Goal: Navigation & Orientation: Find specific page/section

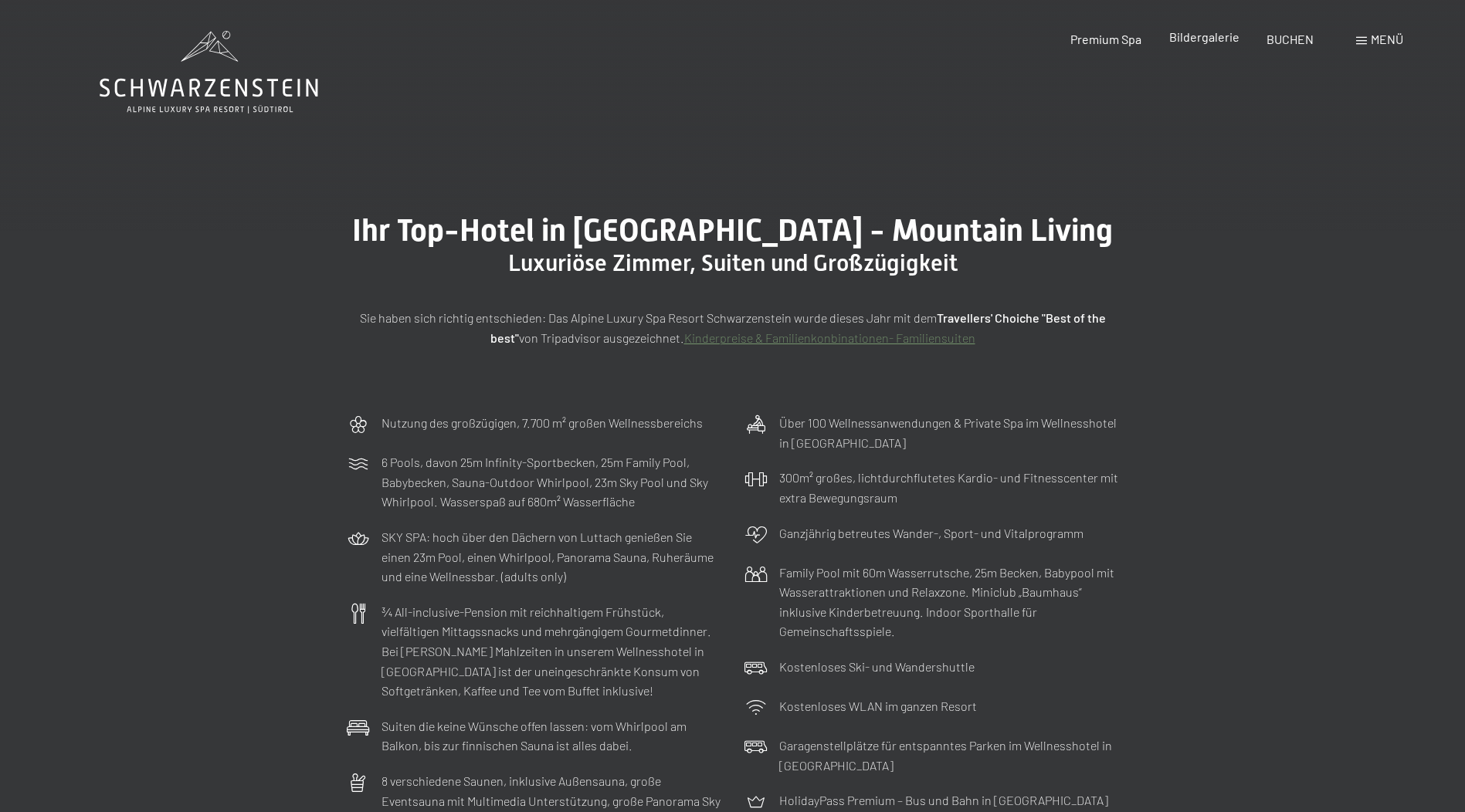
click at [1190, 36] on span "Bildergalerie" at bounding box center [1204, 37] width 71 height 15
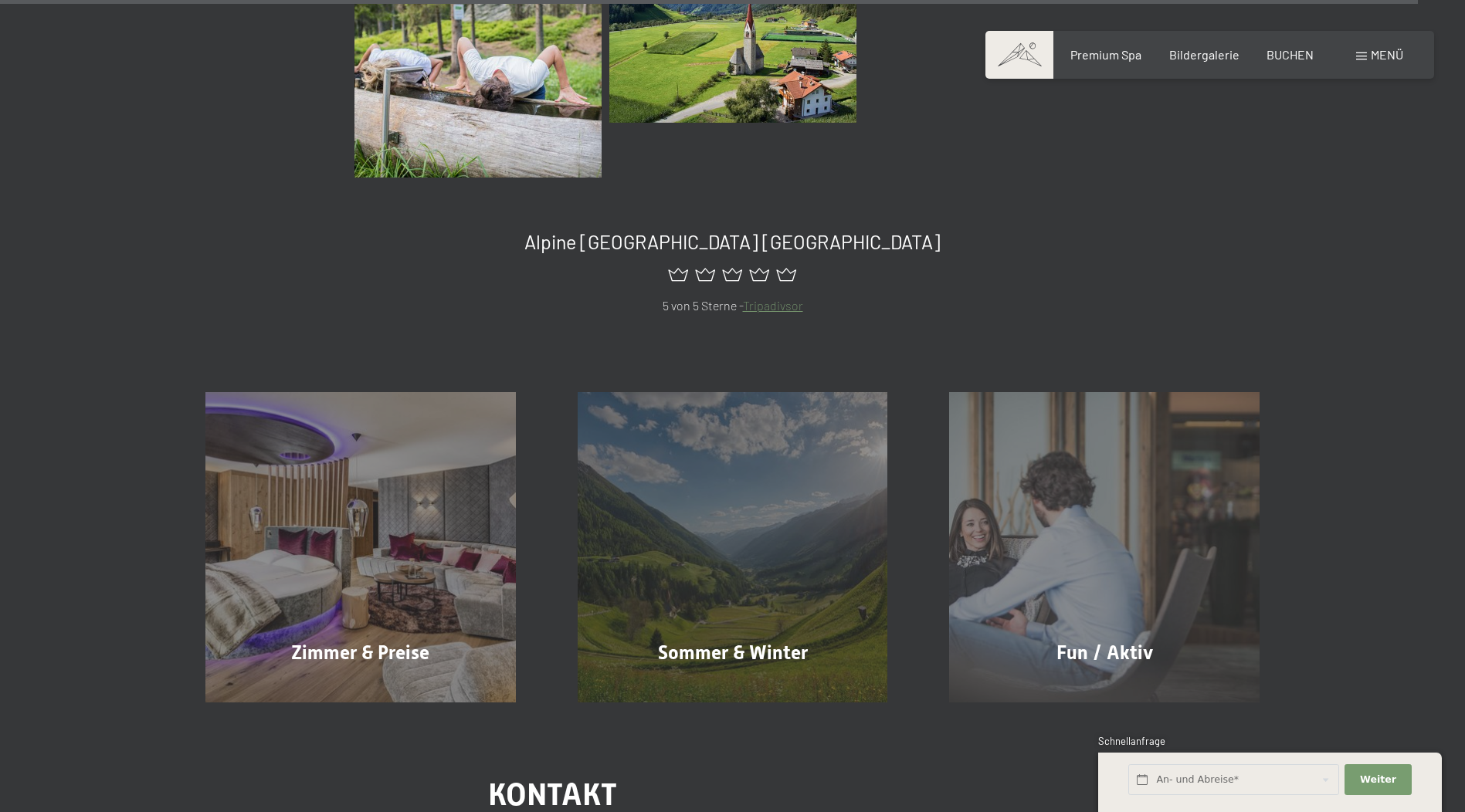
scroll to position [19066, 0]
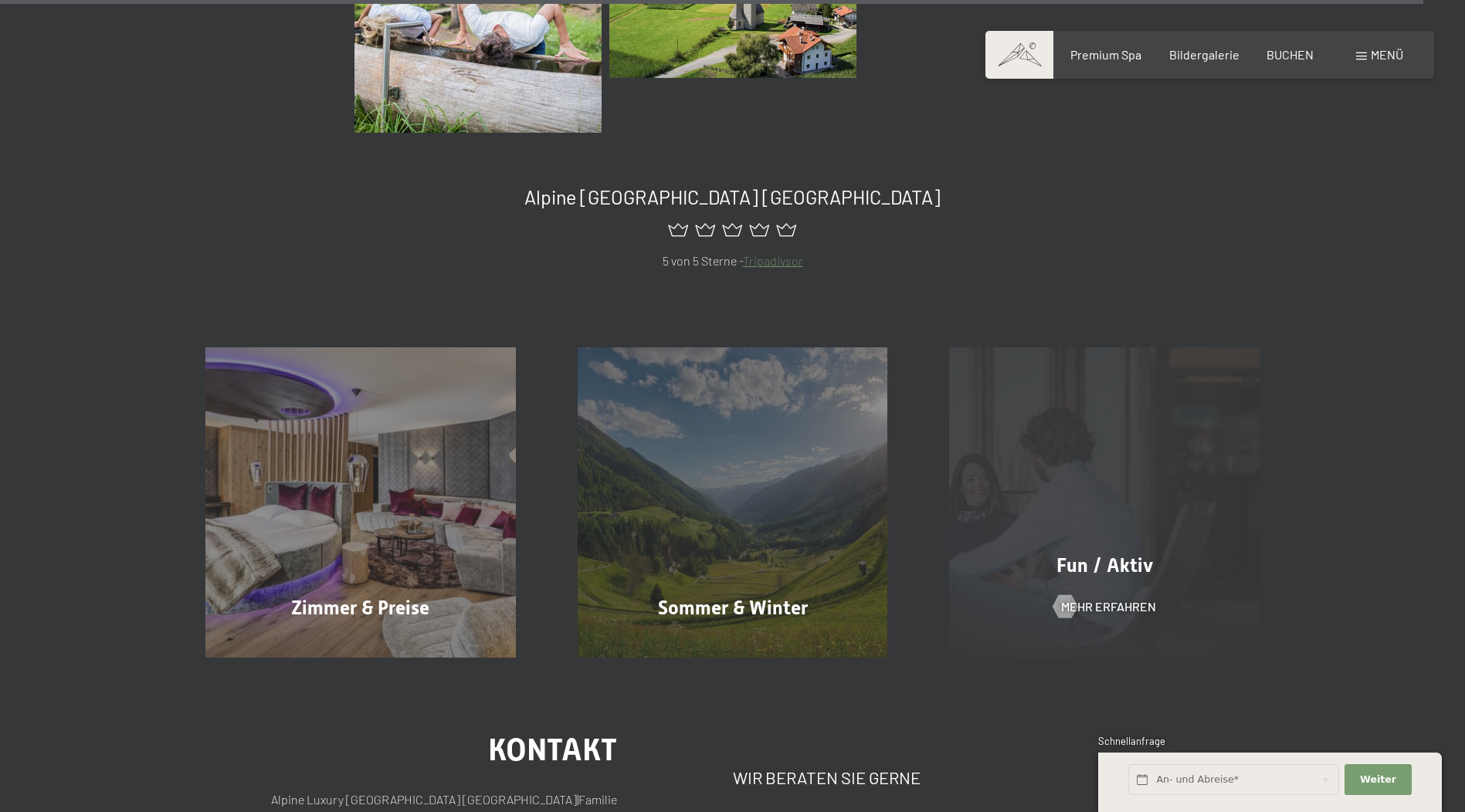
click at [1074, 509] on div "Fun / Aktiv Mehr erfahren" at bounding box center [1104, 502] width 372 height 311
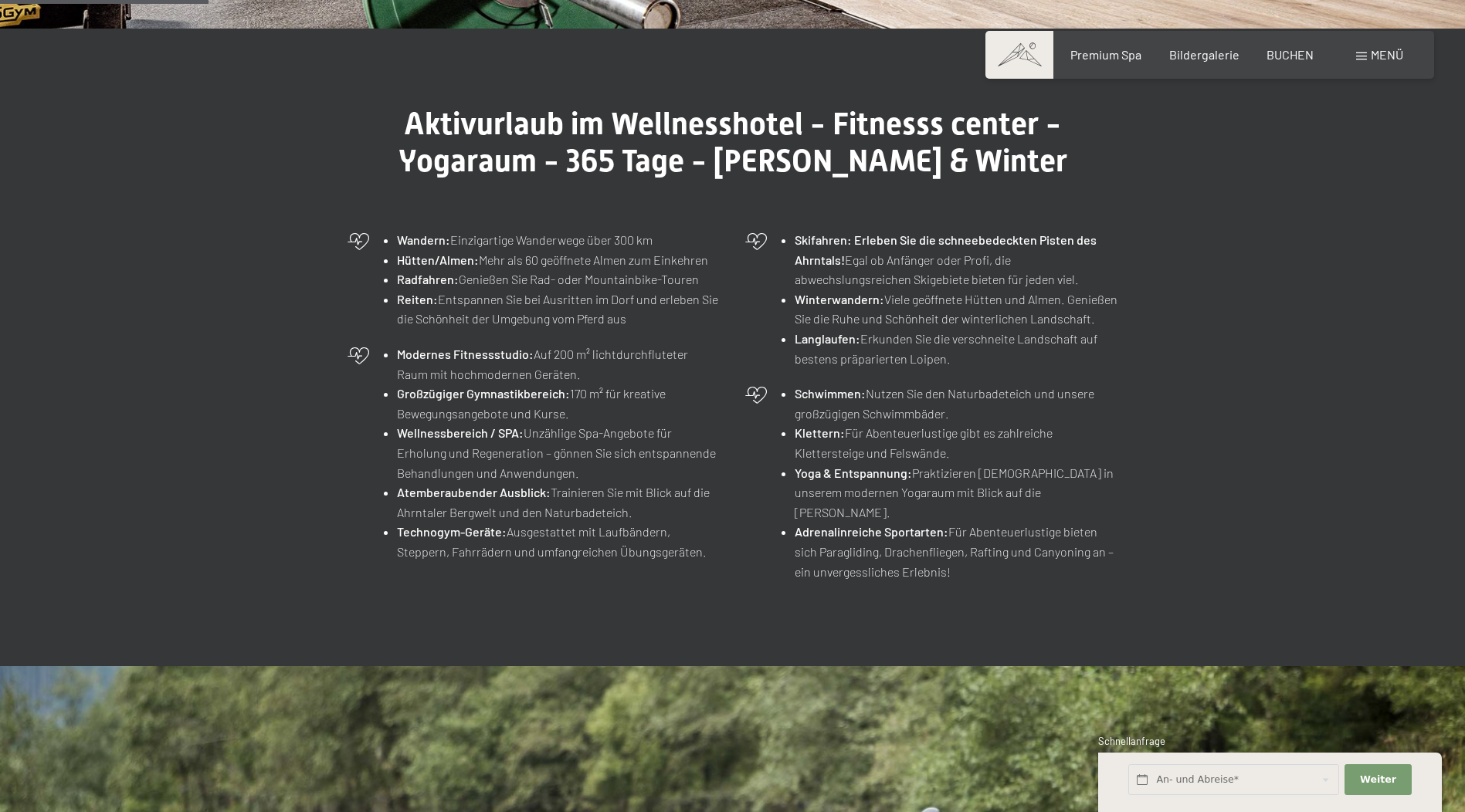
scroll to position [618, 0]
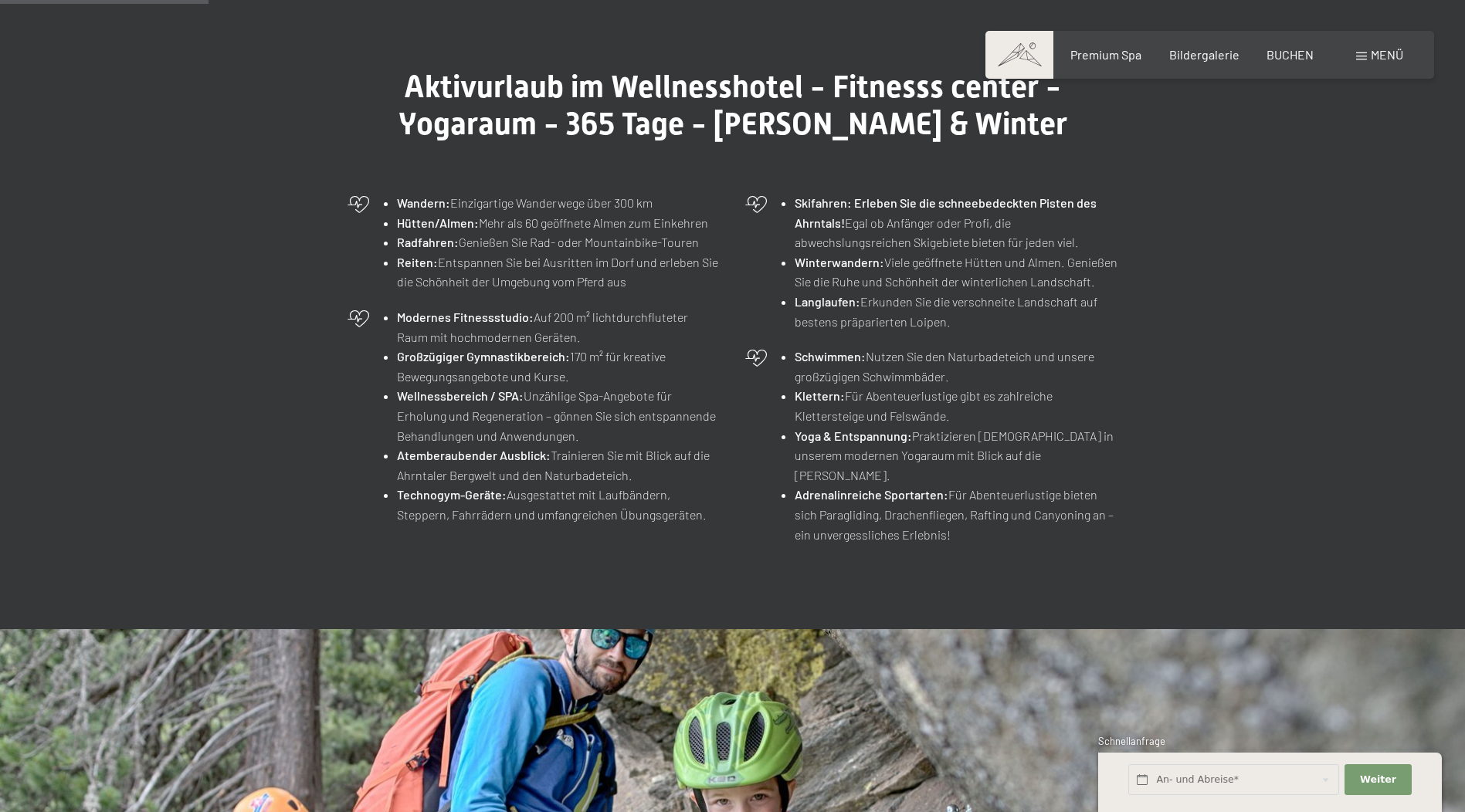
click at [1167, 51] on div "Premium Spa Bildergalerie BUCHEN" at bounding box center [1178, 55] width 325 height 17
click at [1097, 46] on span "Premium Spa" at bounding box center [1105, 52] width 71 height 15
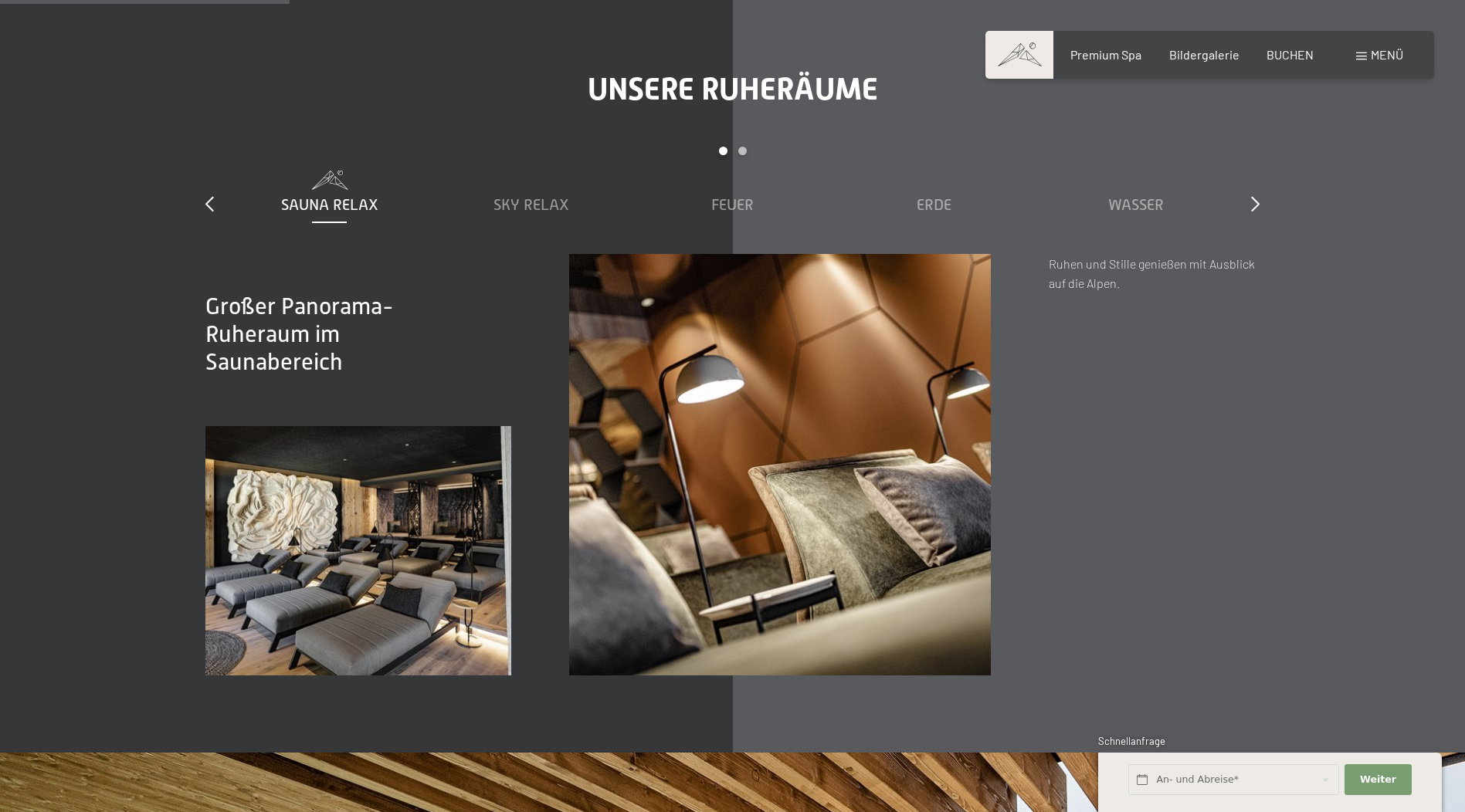
scroll to position [2393, 0]
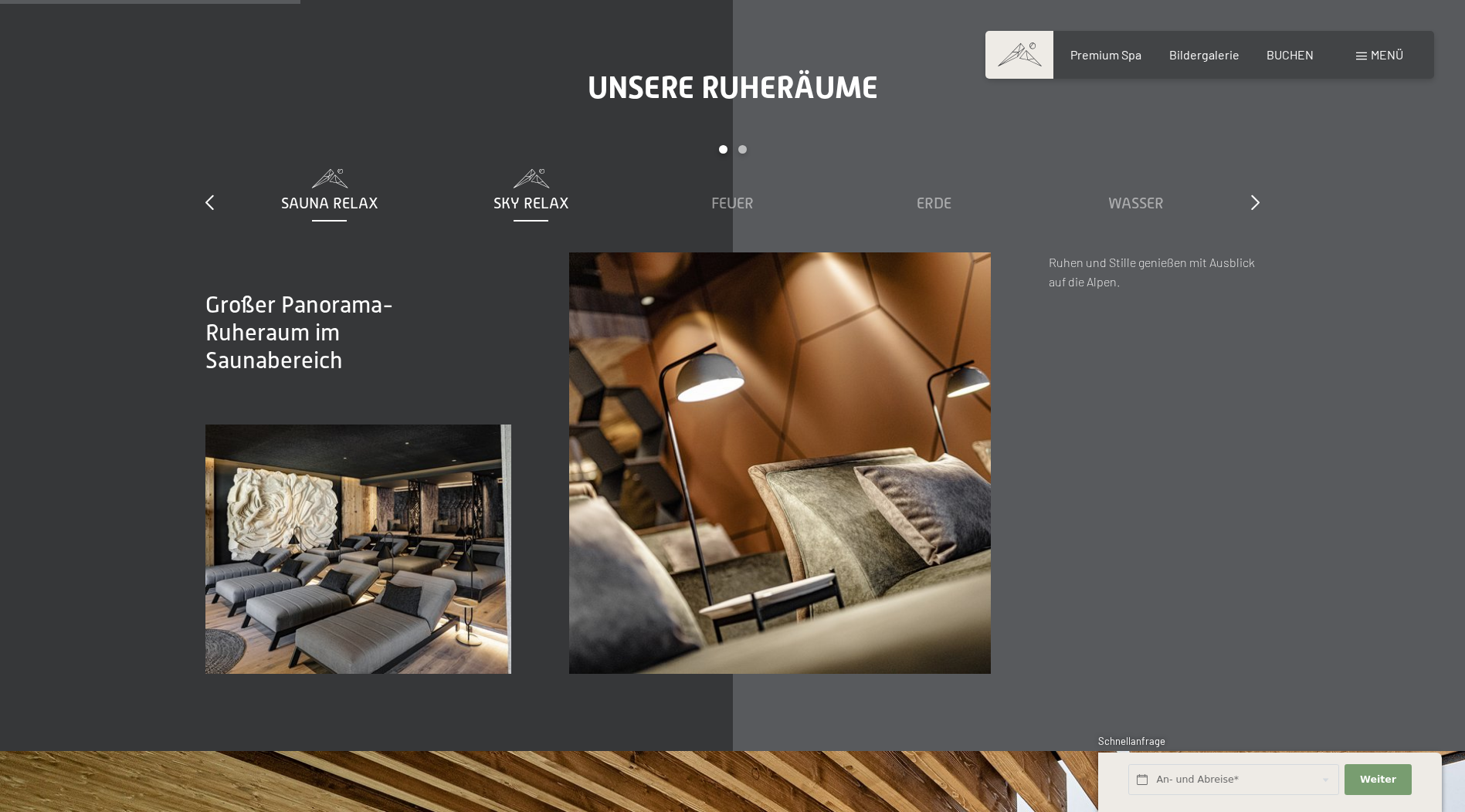
click at [540, 197] on span "Sky Relax" at bounding box center [531, 203] width 76 height 17
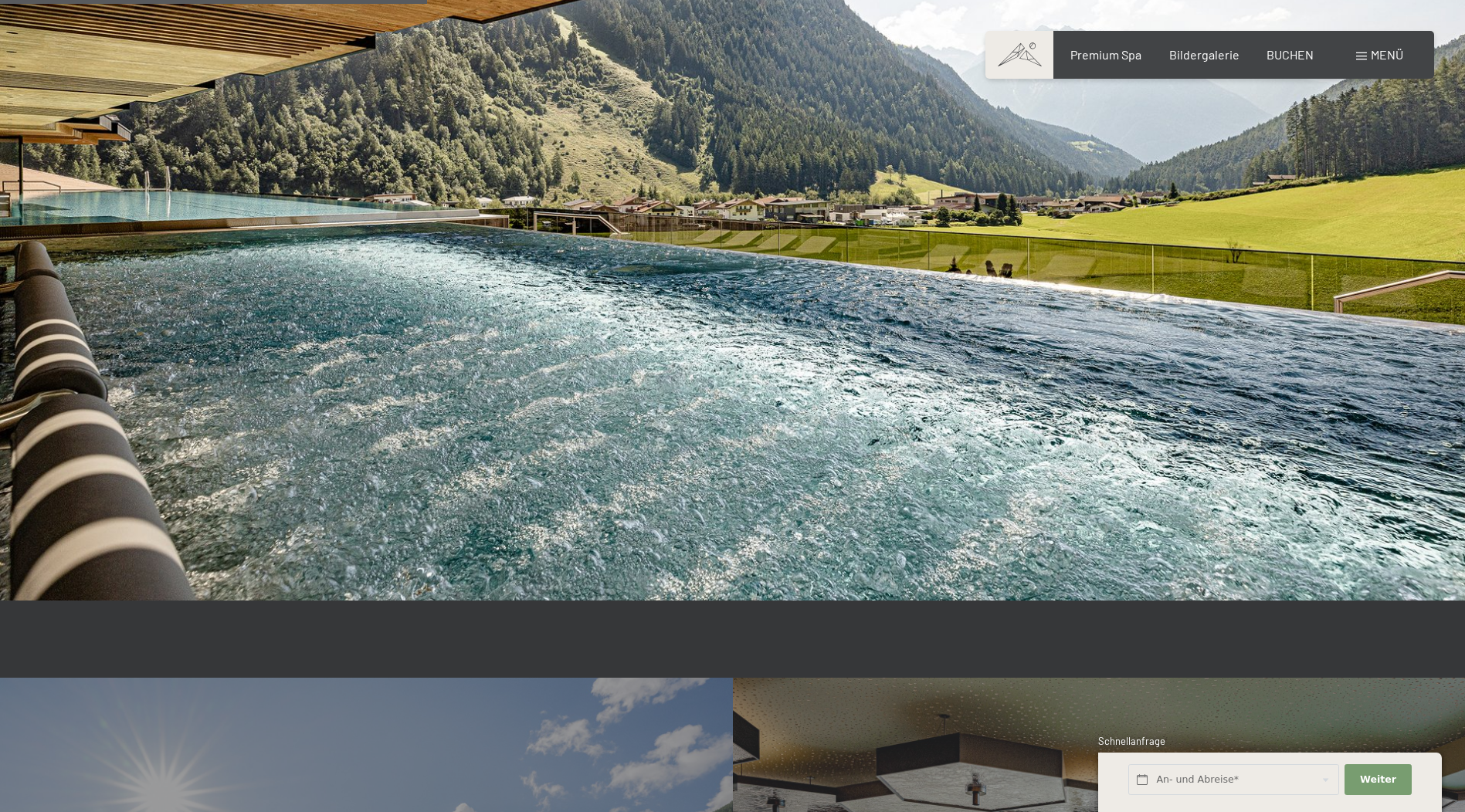
scroll to position [3396, 0]
